Goal: Information Seeking & Learning: Learn about a topic

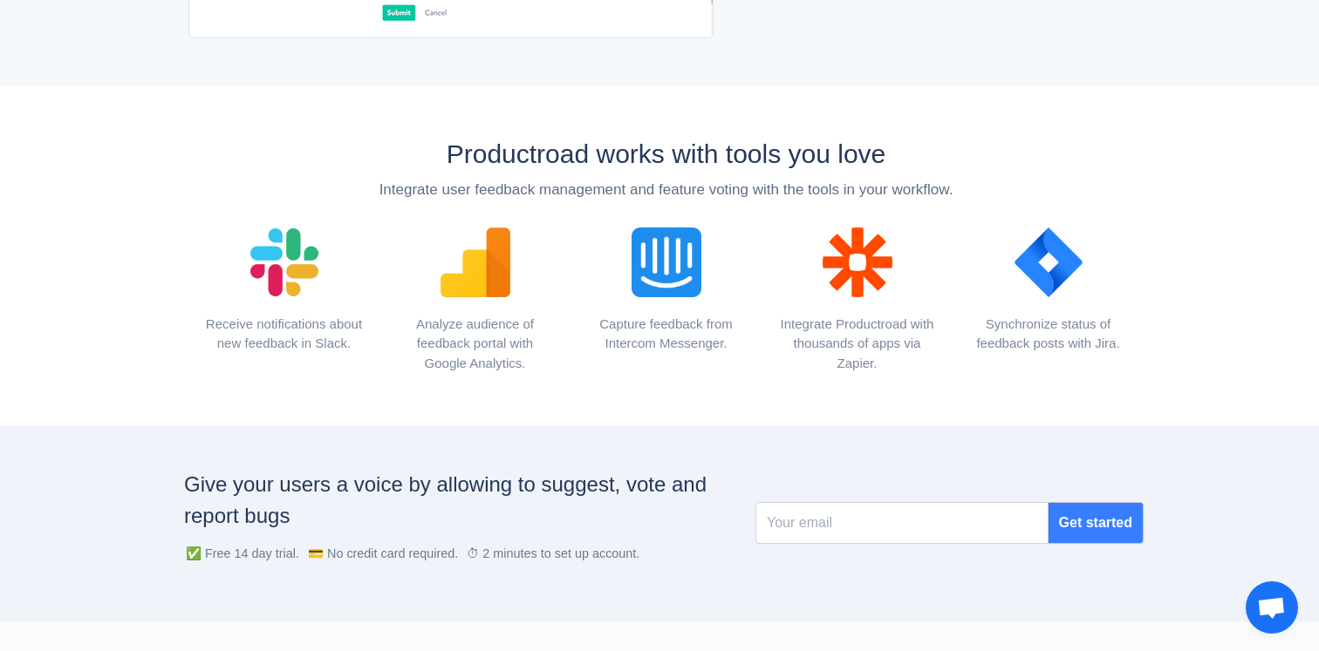
scroll to position [1966, 0]
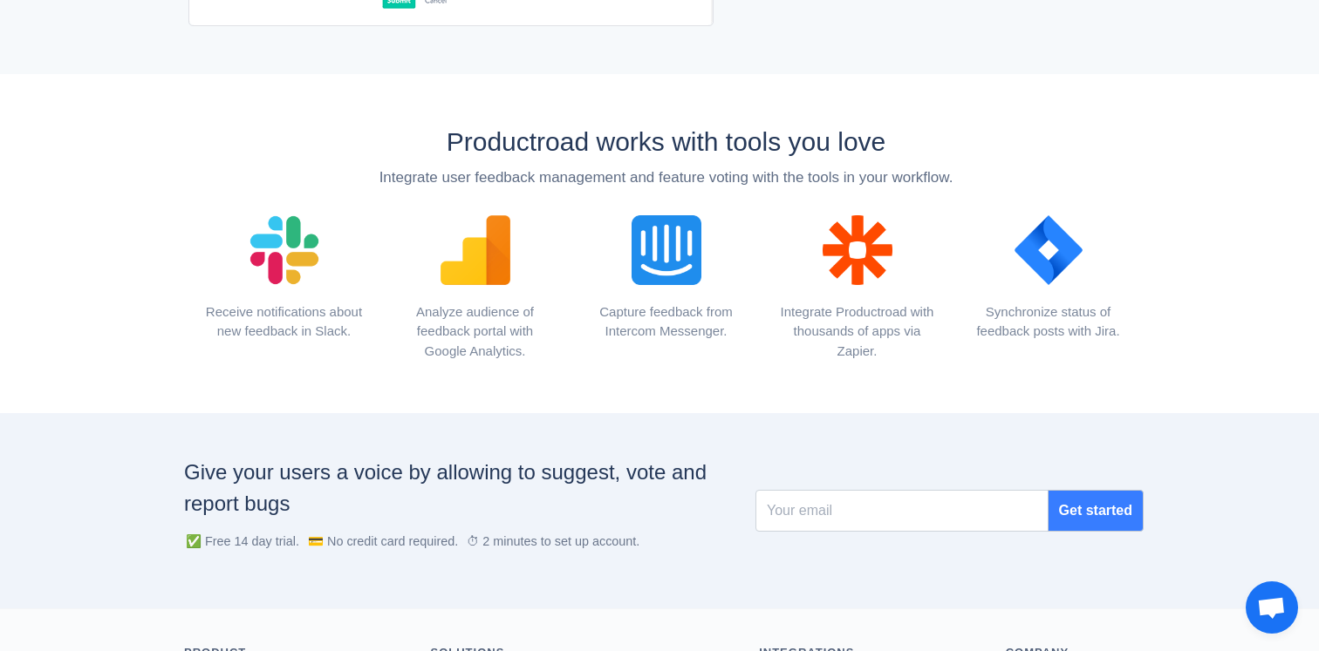
click at [768, 158] on h2 "Productroad works with tools you love" at bounding box center [665, 141] width 955 height 31
click at [729, 182] on div "Integrate user feedback management and feature voting with the tools in your wo…" at bounding box center [665, 178] width 955 height 23
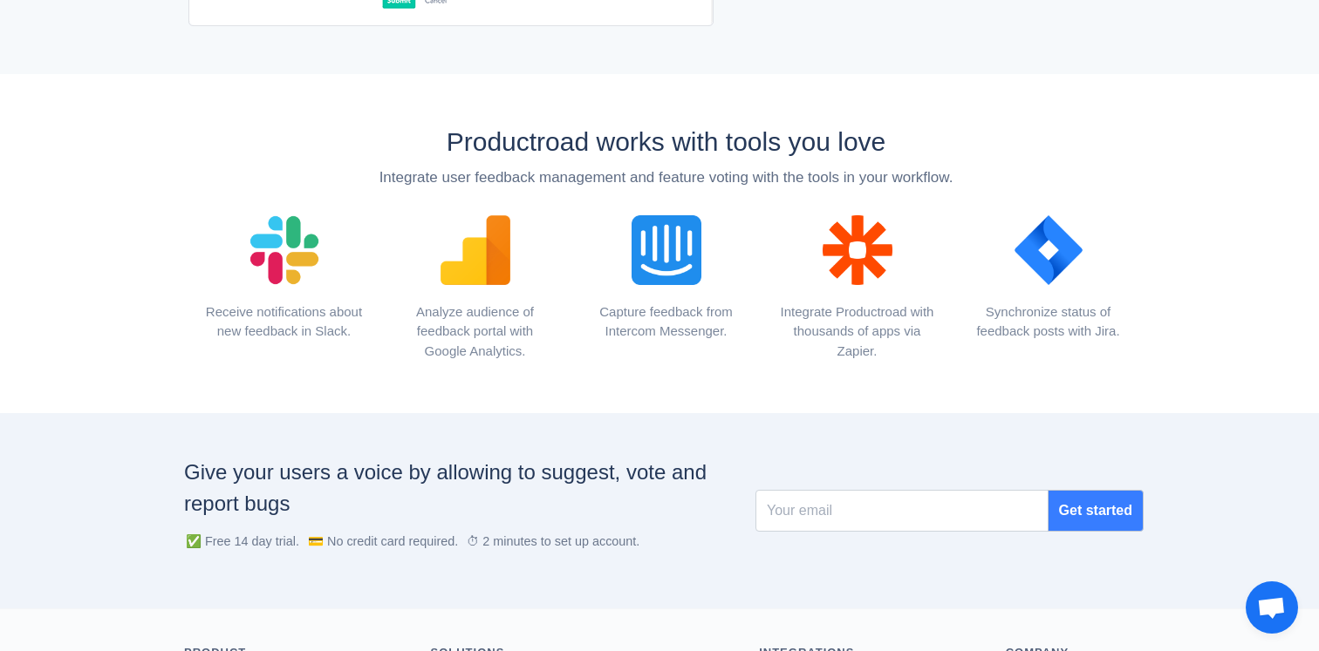
click at [729, 182] on div "Integrate user feedback management and feature voting with the tools in your wo…" at bounding box center [665, 178] width 955 height 23
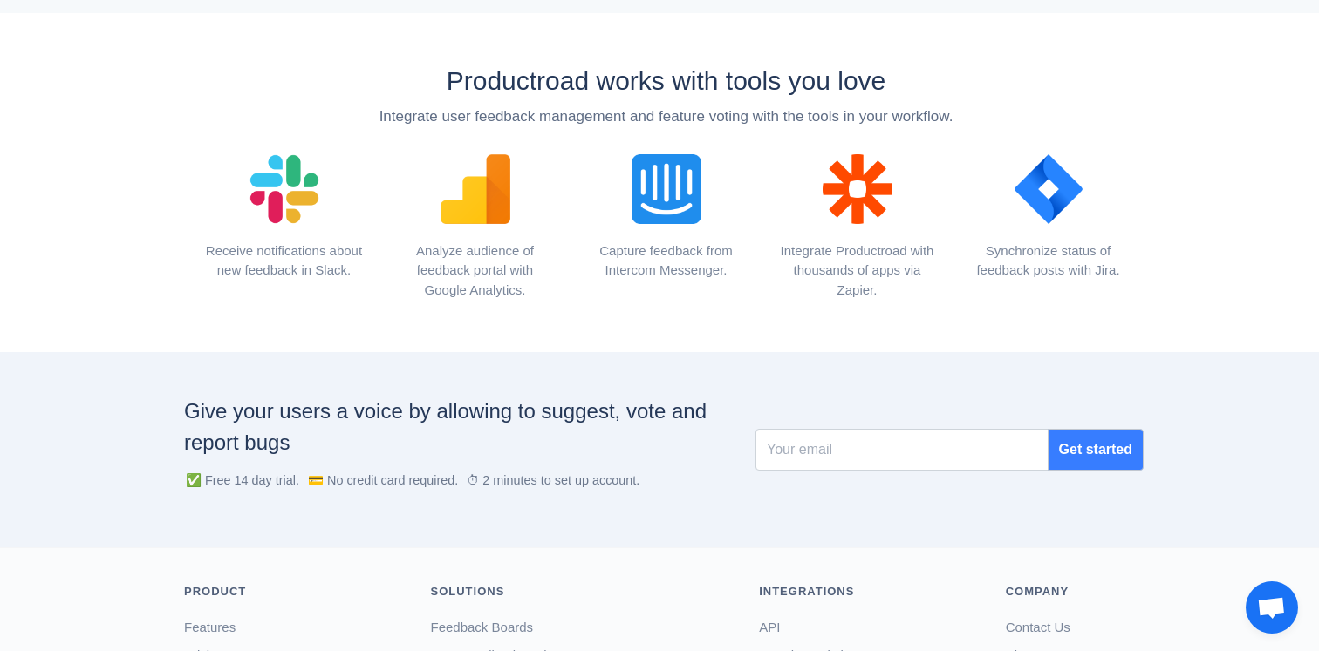
scroll to position [2032, 0]
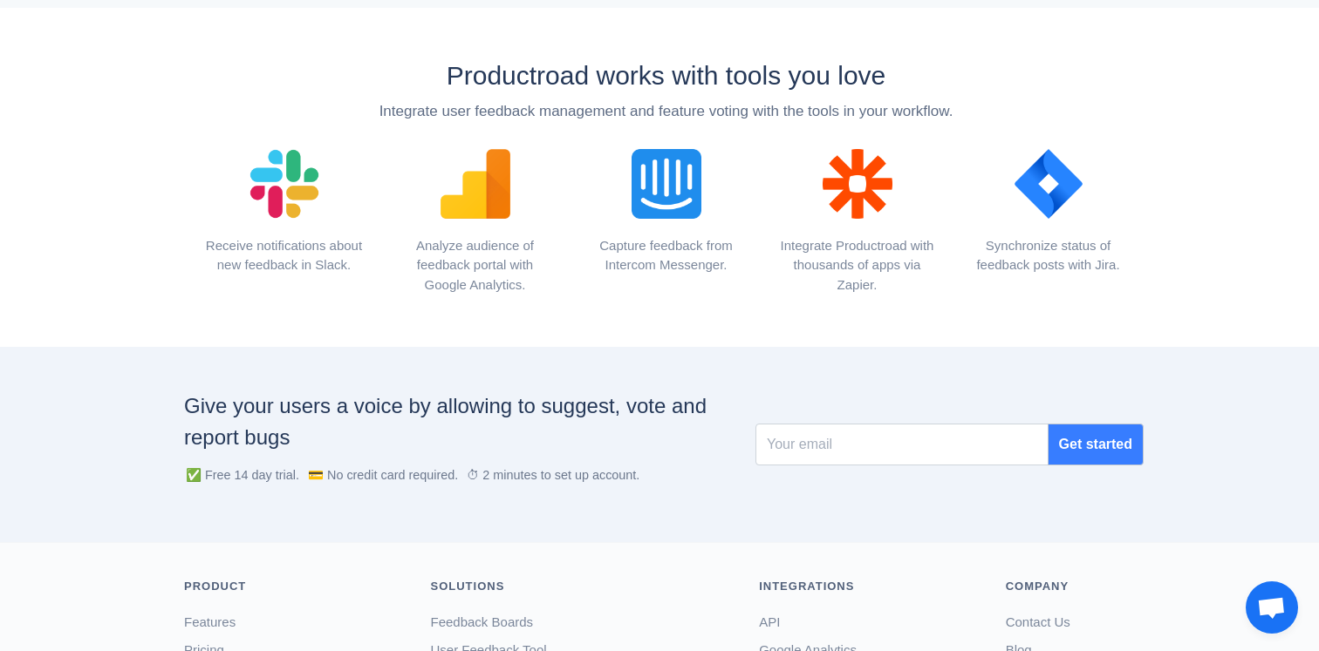
click at [904, 269] on div "Integrate Productroad with thousands of apps via Zapier." at bounding box center [856, 265] width 165 height 59
click at [905, 328] on div "Productroad works with tools you love Integrate user feedback management and fe…" at bounding box center [659, 177] width 1319 height 339
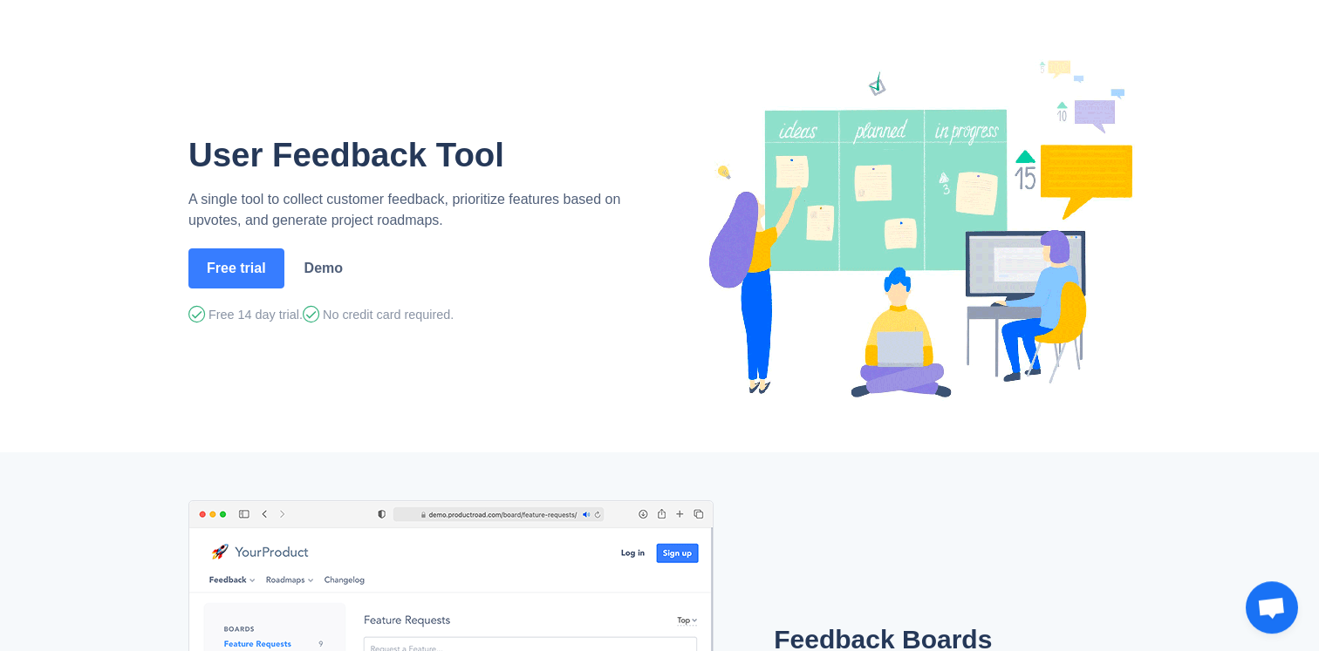
scroll to position [0, 0]
